Goal: Task Accomplishment & Management: Manage account settings

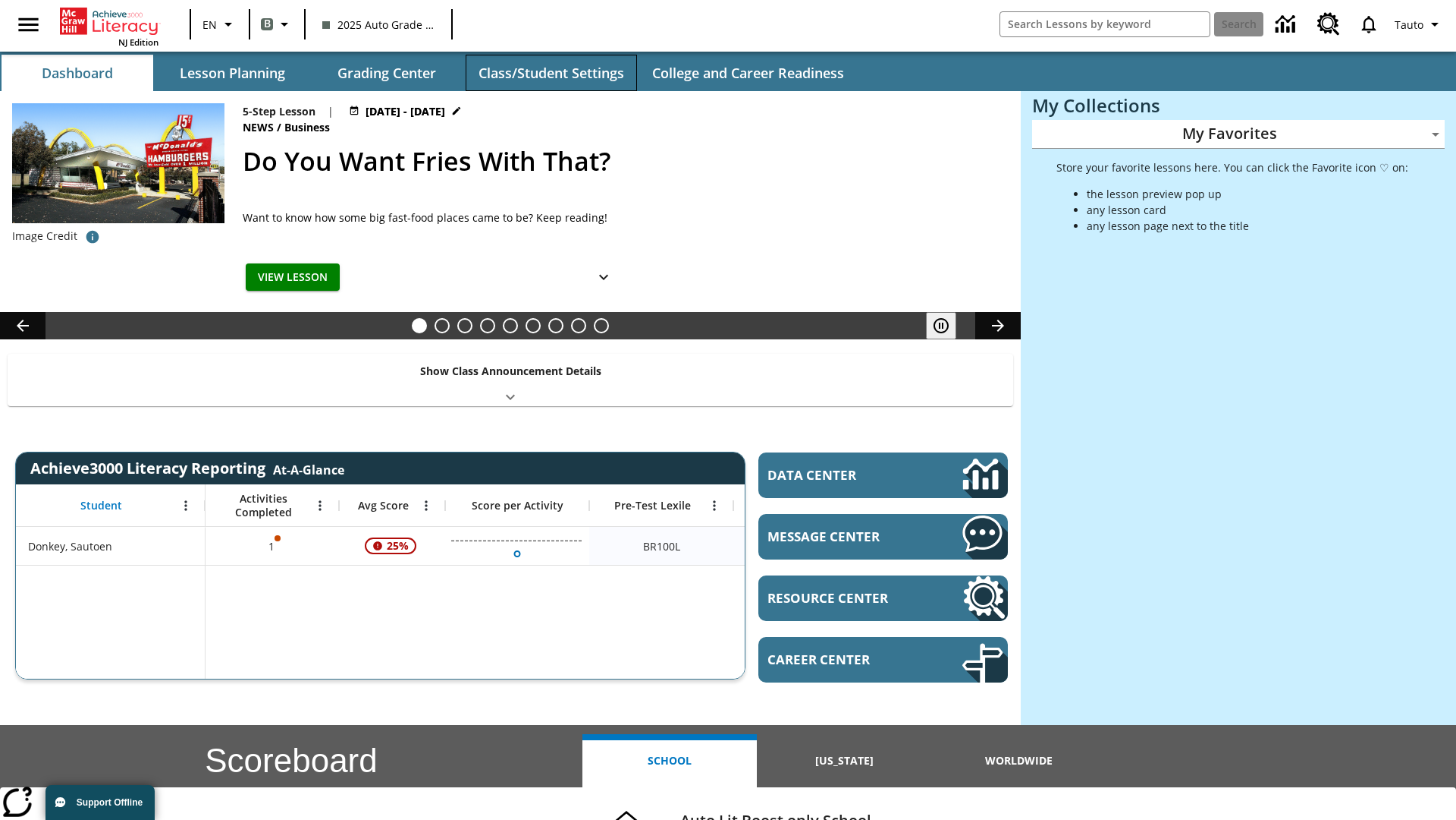
click at [551, 73] on button "Class/Student Settings" at bounding box center [551, 73] width 171 height 37
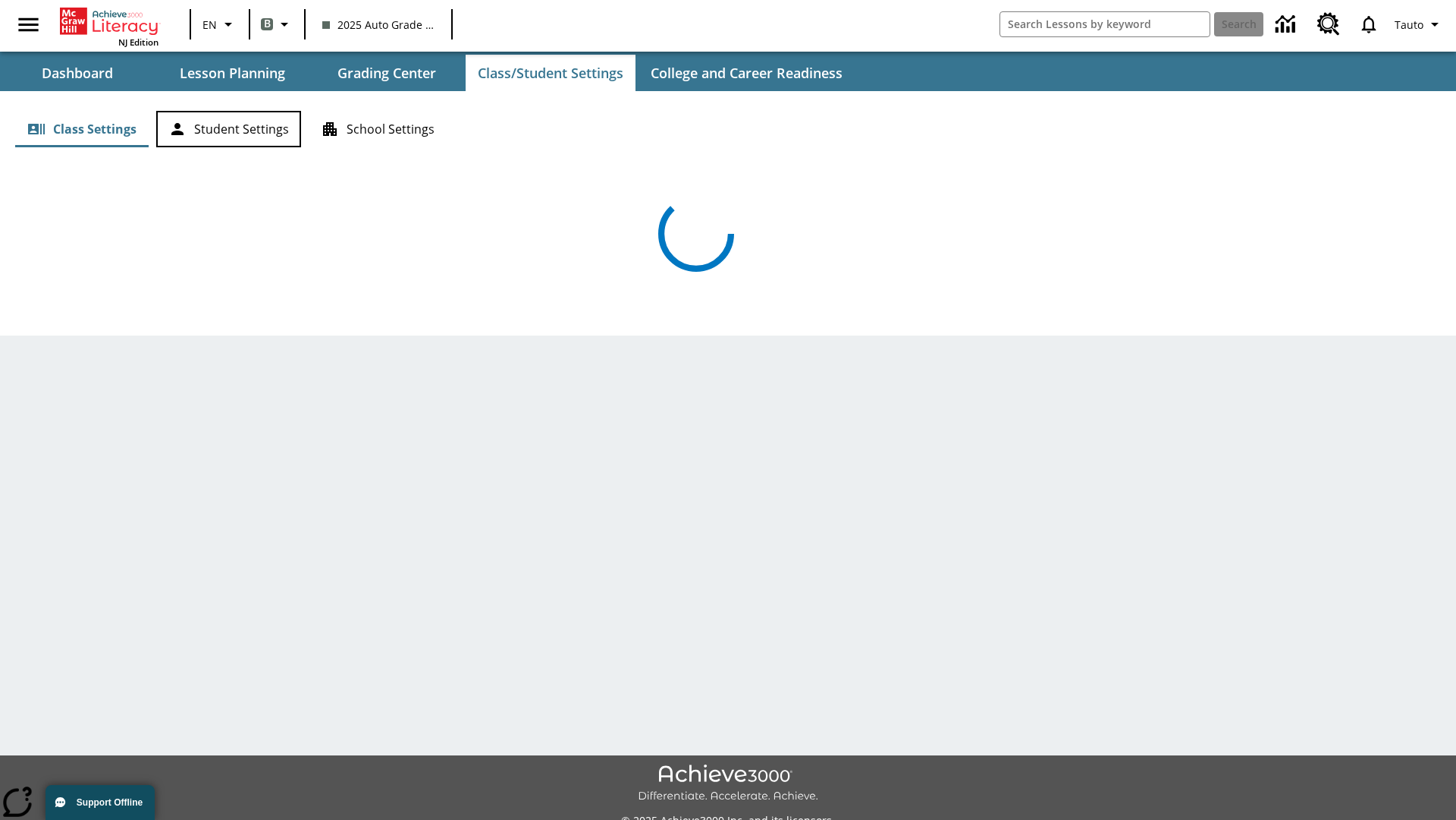
click at [228, 129] on button "Student Settings" at bounding box center [228, 128] width 145 height 37
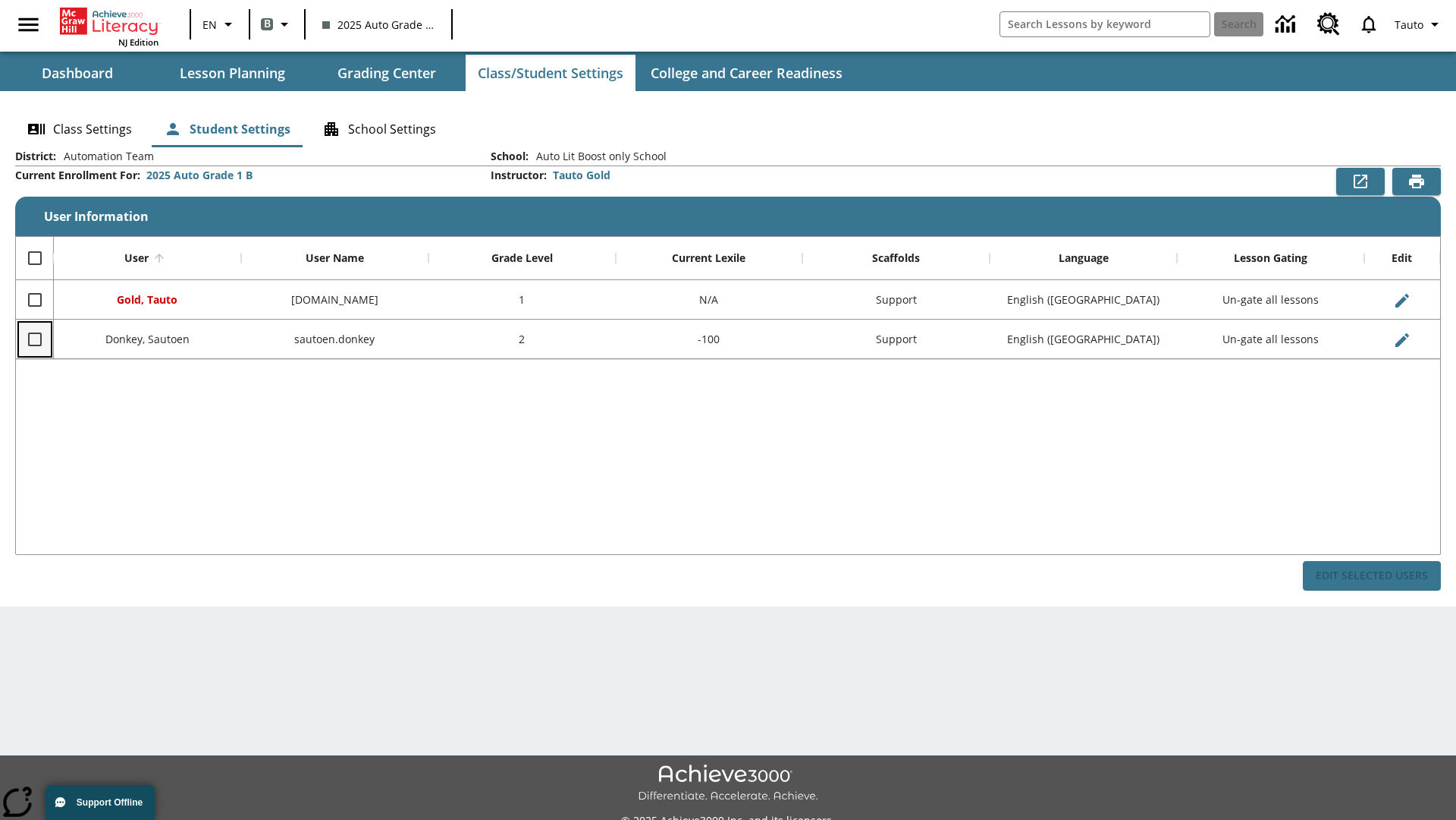
click at [34, 338] on input "Select row" at bounding box center [34, 339] width 32 height 32
checkbox input "true"
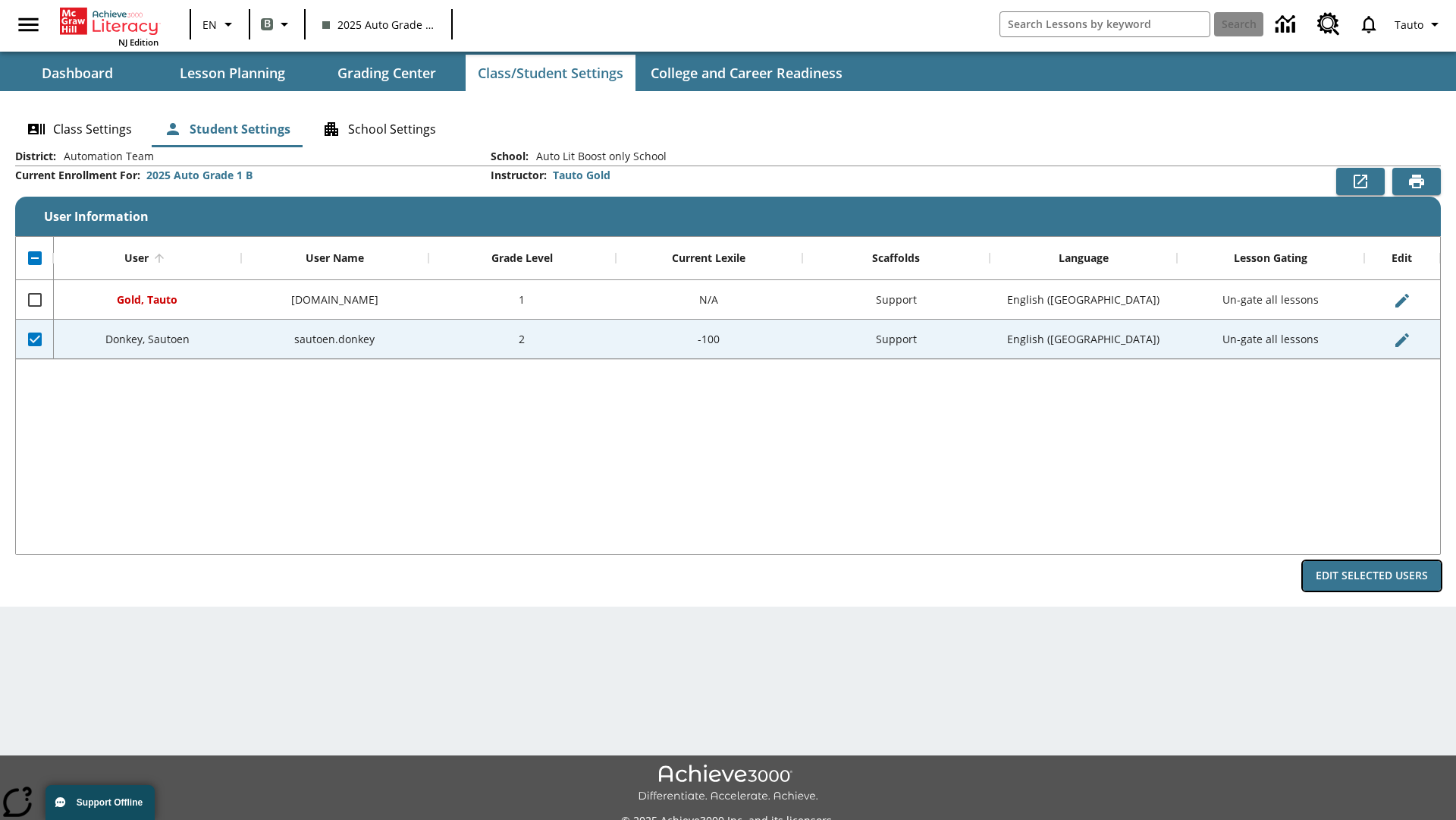
click at [1372, 575] on button "Edit Selected Users" at bounding box center [1371, 575] width 138 height 30
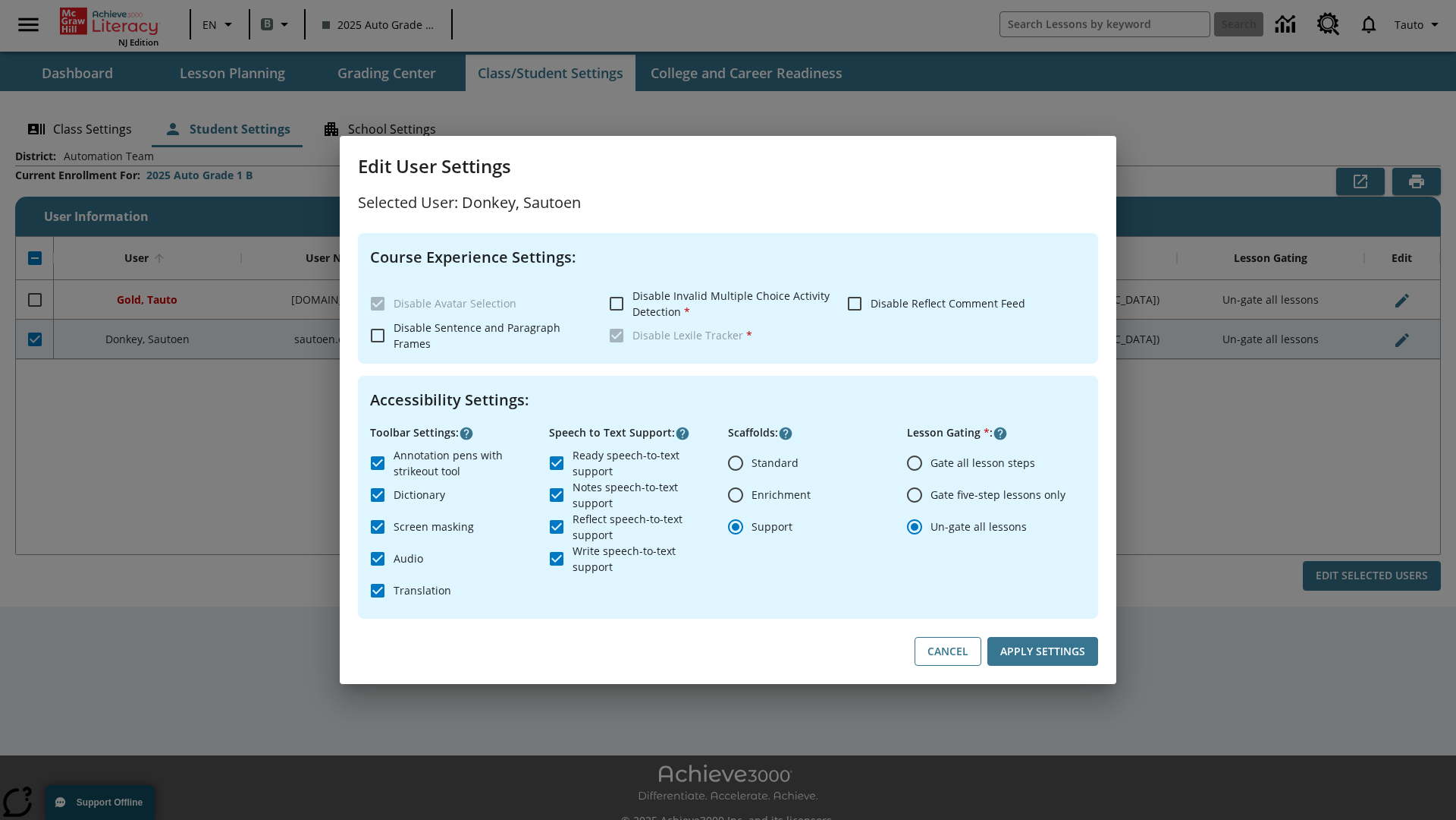
click at [914, 462] on input "Gate all lesson steps" at bounding box center [914, 462] width 32 height 32
radio input "true"
click at [1043, 651] on button "Apply Settings" at bounding box center [1042, 651] width 110 height 30
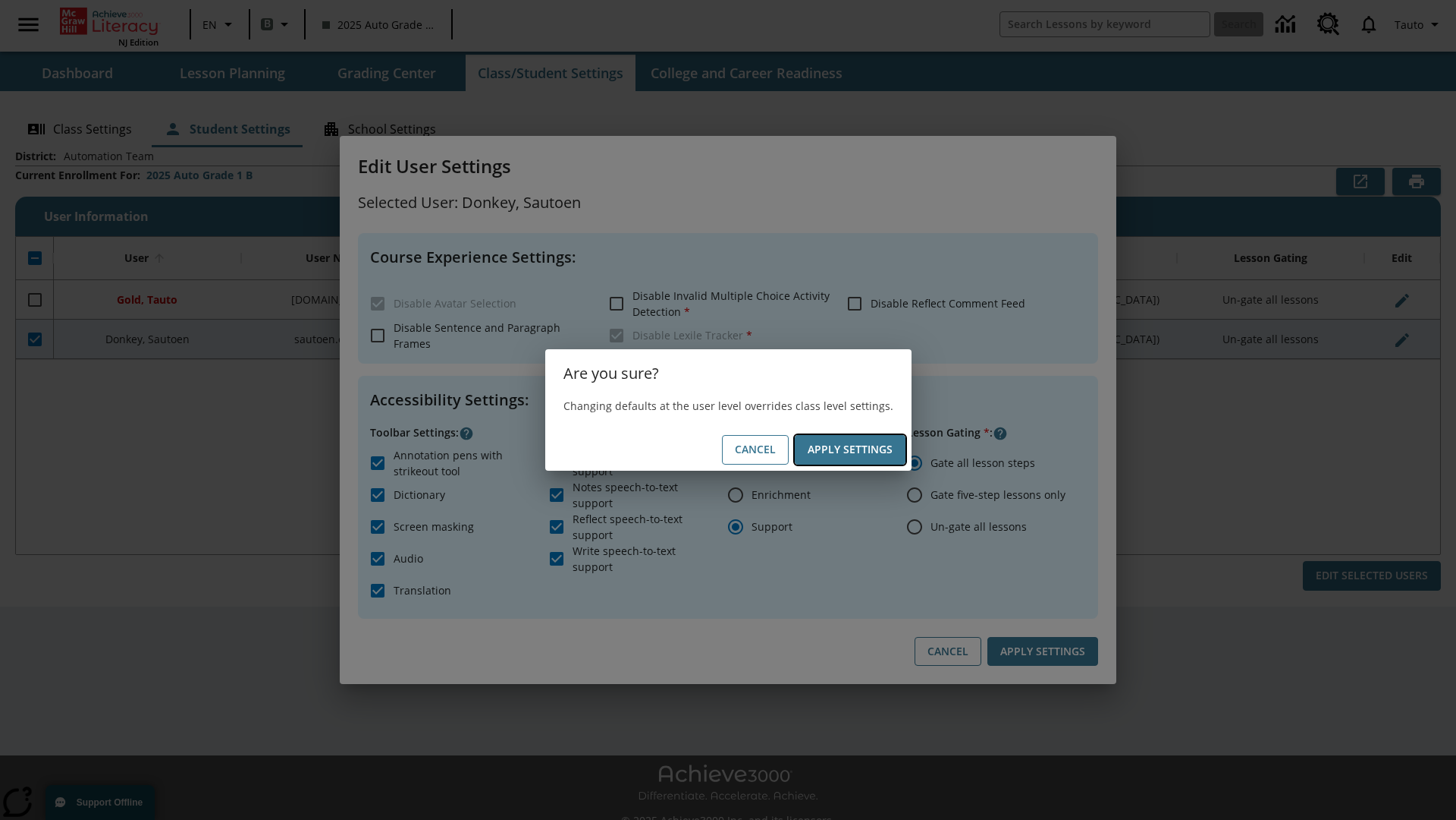
click at [849, 449] on button "Apply Settings" at bounding box center [849, 449] width 110 height 30
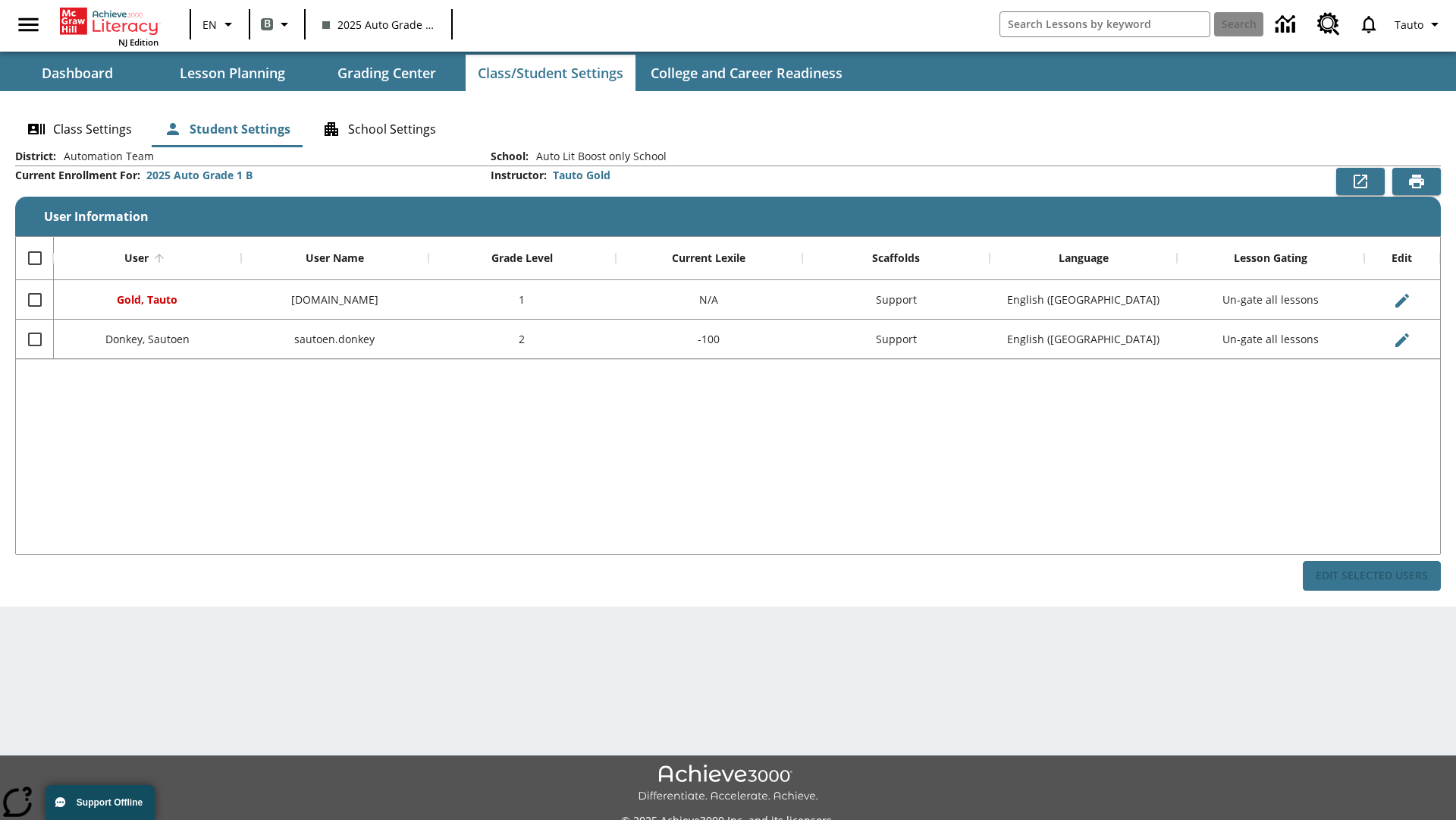
checkbox input "false"
click at [34, 338] on input "Select row" at bounding box center [34, 339] width 32 height 32
checkbox input "true"
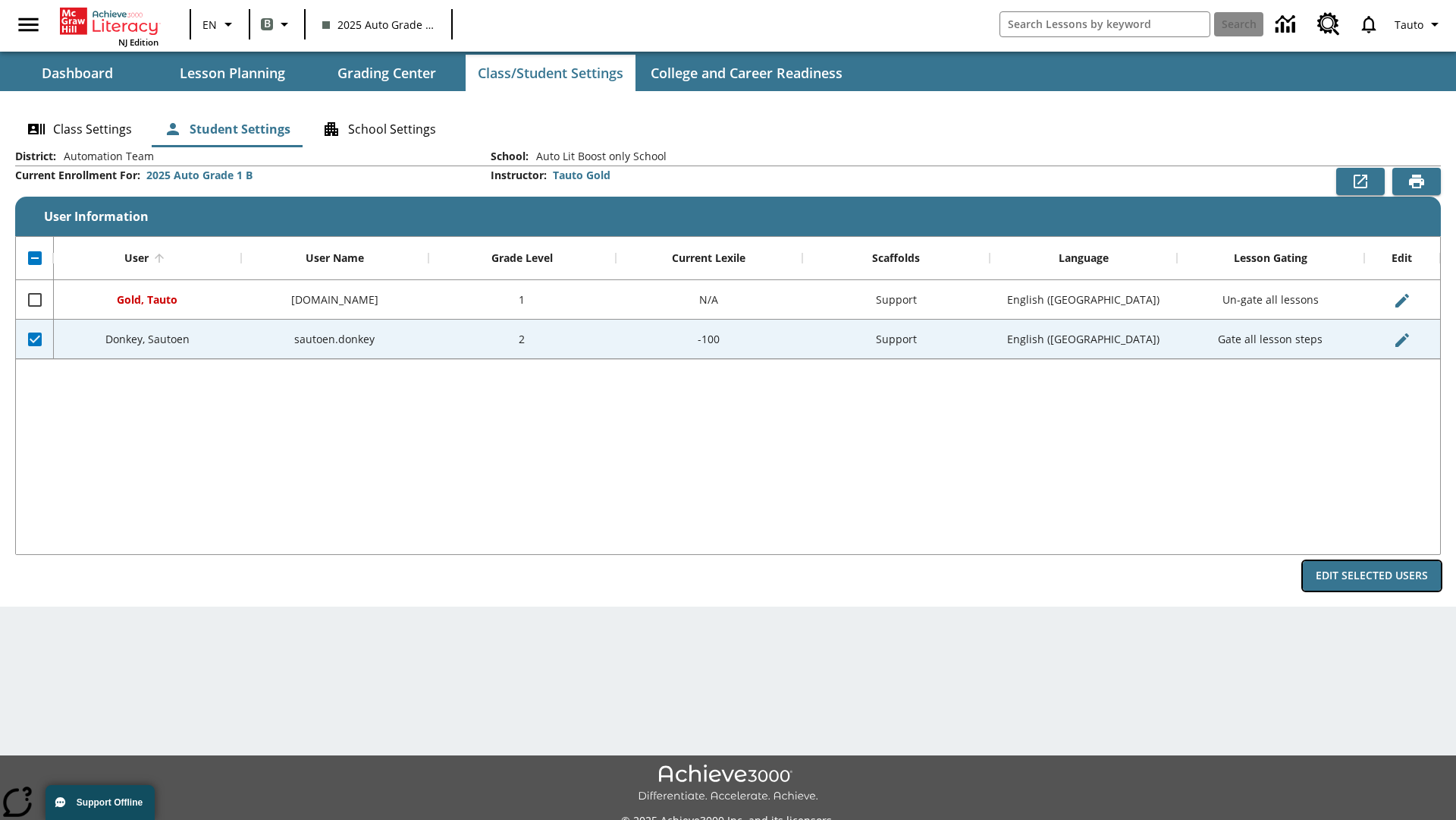
click at [1372, 575] on button "Edit Selected Users" at bounding box center [1371, 575] width 138 height 30
